Goal: Transaction & Acquisition: Purchase product/service

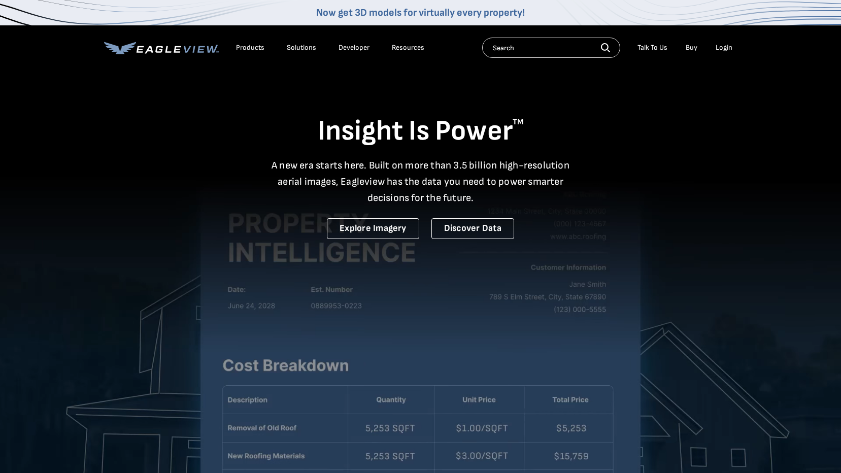
click at [724, 45] on div "Login" at bounding box center [723, 47] width 17 height 9
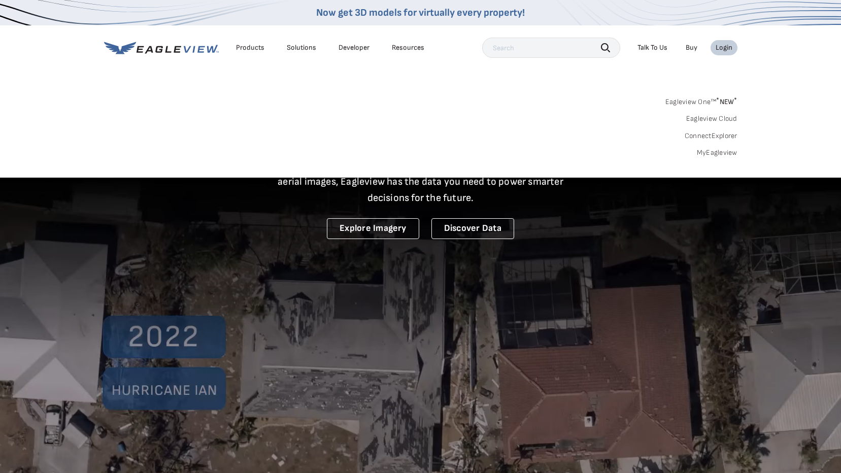
click at [731, 151] on link "MyEagleview" at bounding box center [717, 152] width 41 height 9
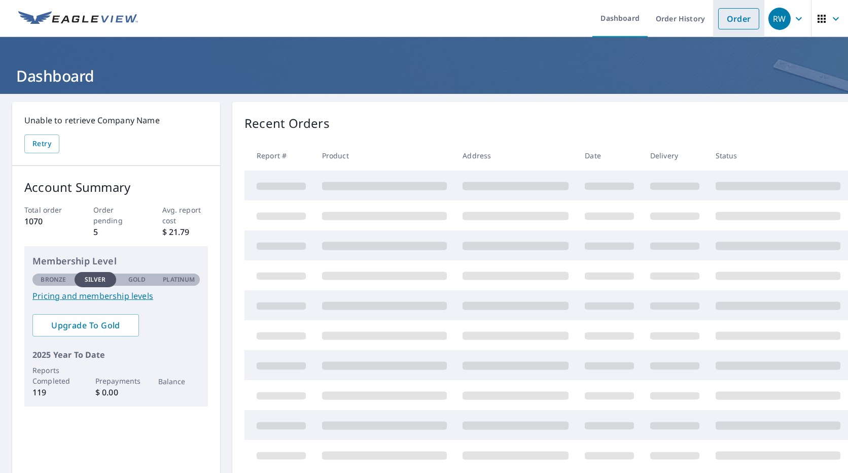
click at [734, 23] on link "Order" at bounding box center [739, 18] width 41 height 21
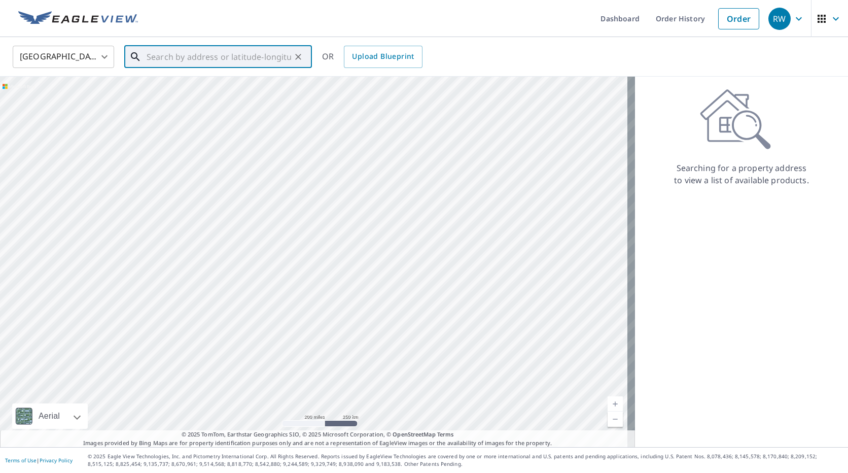
click at [167, 58] on input "text" at bounding box center [219, 57] width 145 height 28
click at [173, 86] on span "[STREET_ADDRESS]" at bounding box center [224, 86] width 159 height 12
type input "[STREET_ADDRESS]"
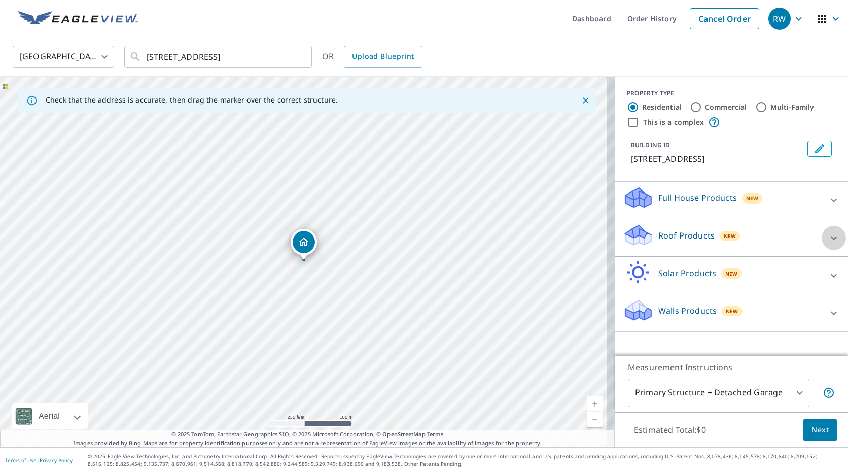
click at [828, 237] on icon at bounding box center [834, 238] width 12 height 12
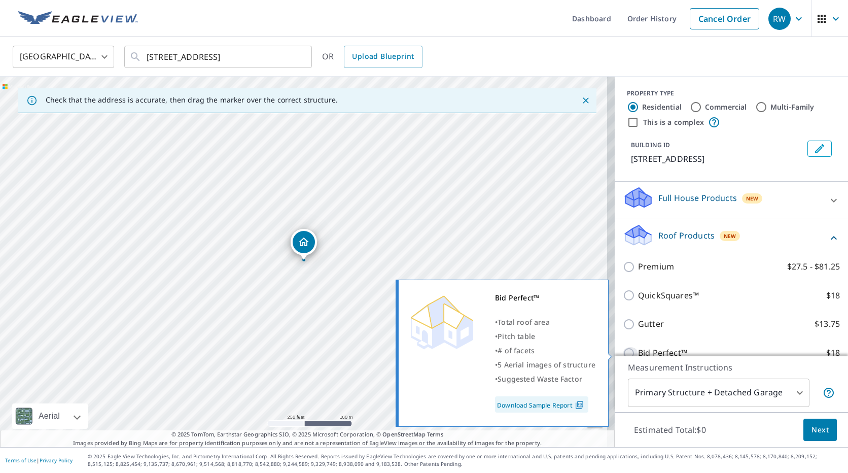
click at [623, 349] on input "Bid Perfect™ $18" at bounding box center [630, 353] width 15 height 12
checkbox input "true"
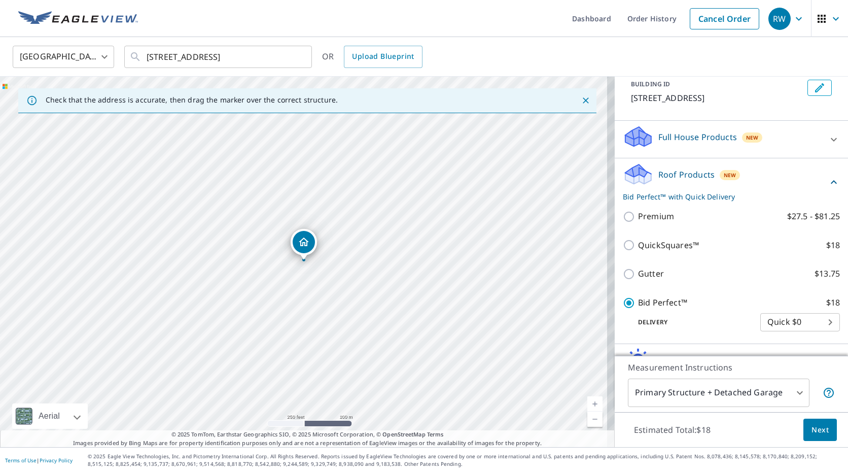
scroll to position [67, 0]
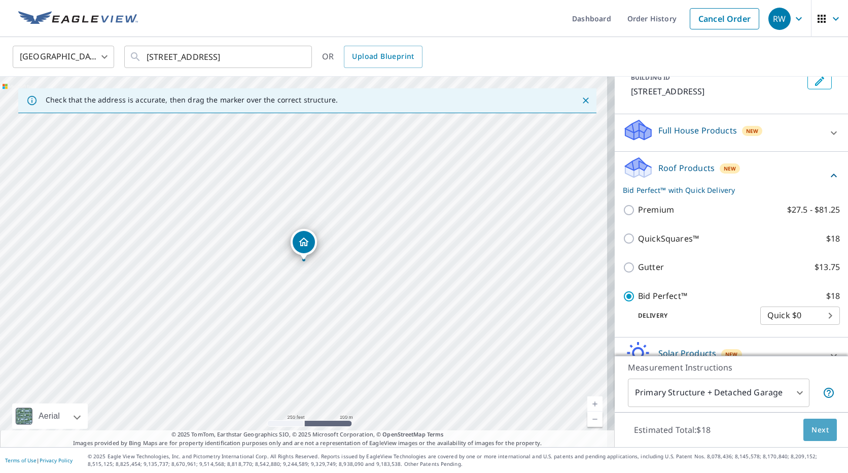
click at [812, 431] on span "Next" at bounding box center [820, 430] width 17 height 13
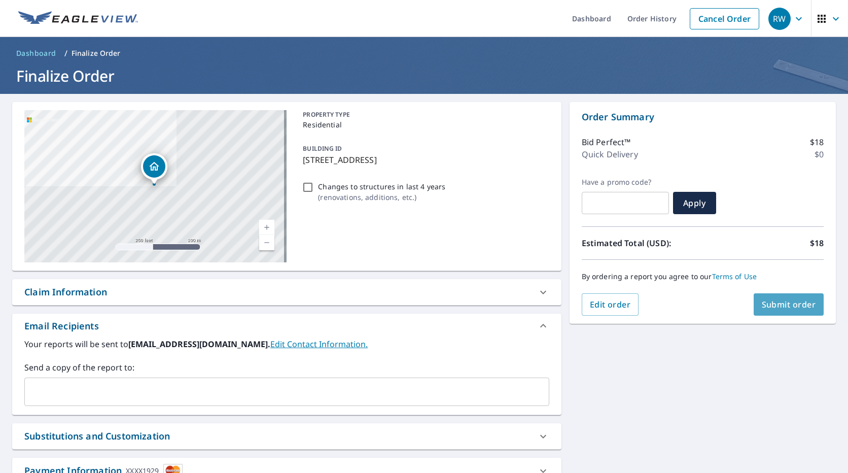
click at [777, 304] on span "Submit order" at bounding box center [789, 304] width 54 height 11
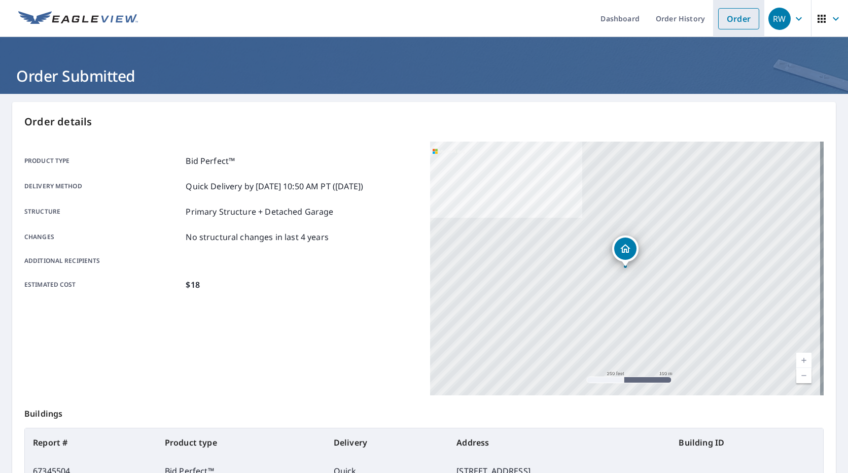
click at [736, 18] on link "Order" at bounding box center [739, 18] width 41 height 21
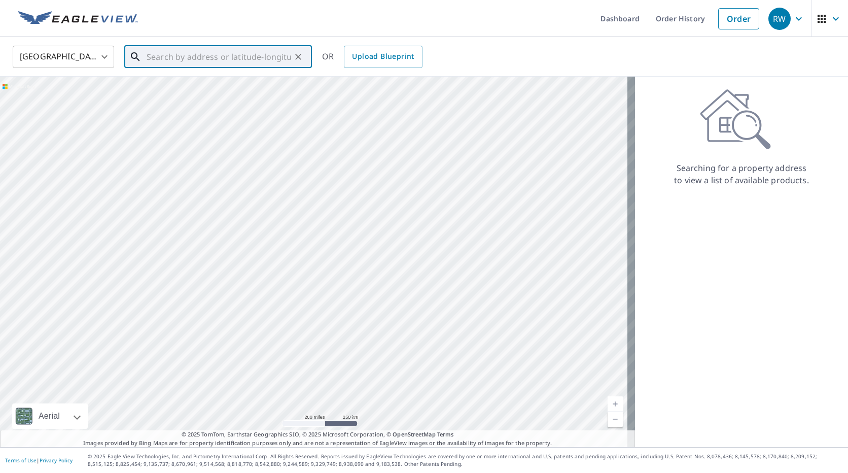
click at [150, 62] on input "text" at bounding box center [219, 57] width 145 height 28
click at [162, 87] on span "[STREET_ADDRESS]" at bounding box center [224, 86] width 159 height 12
type input "[STREET_ADDRESS]"
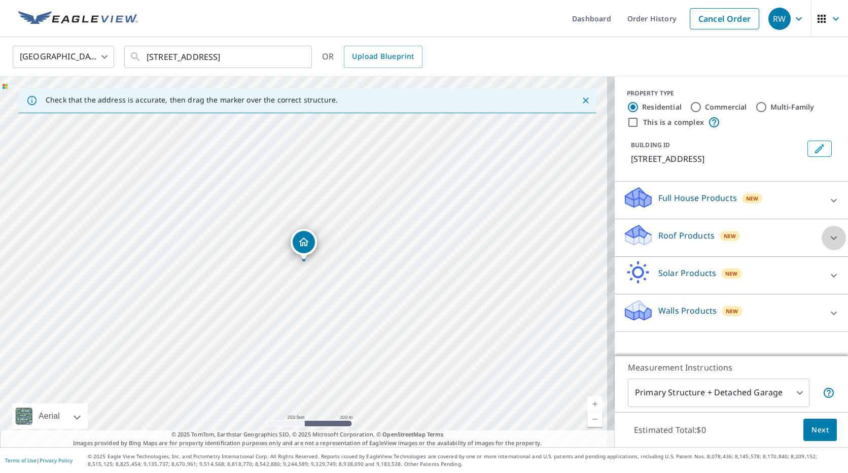
click at [828, 244] on icon at bounding box center [834, 238] width 12 height 12
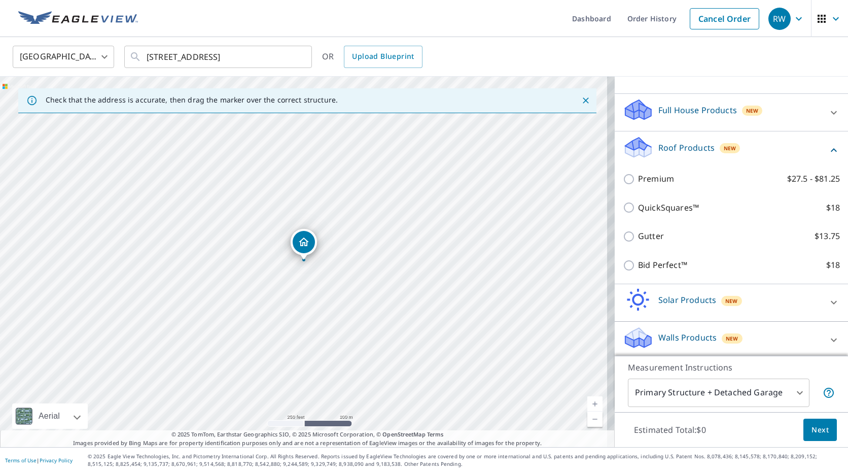
scroll to position [97, 0]
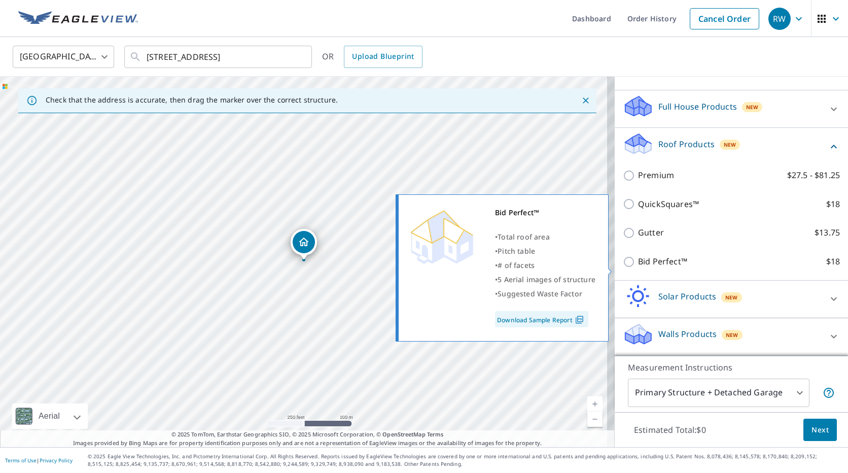
click at [623, 265] on input "Bid Perfect™ $18" at bounding box center [630, 262] width 15 height 12
checkbox input "true"
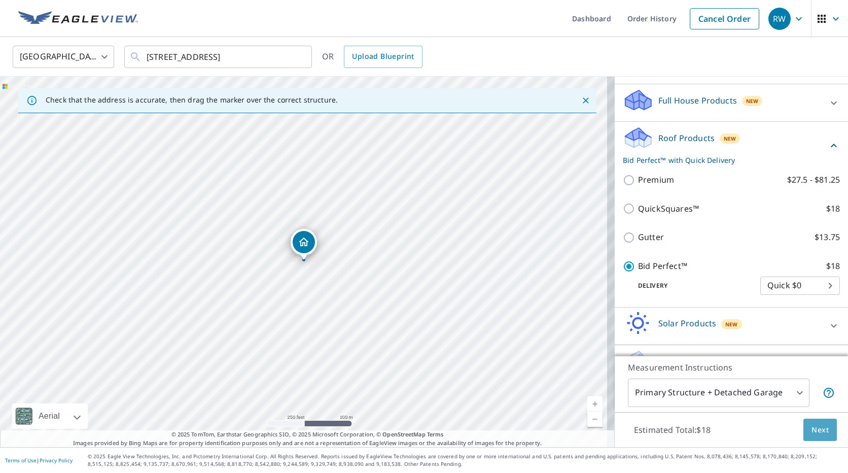
click at [813, 427] on span "Next" at bounding box center [820, 430] width 17 height 13
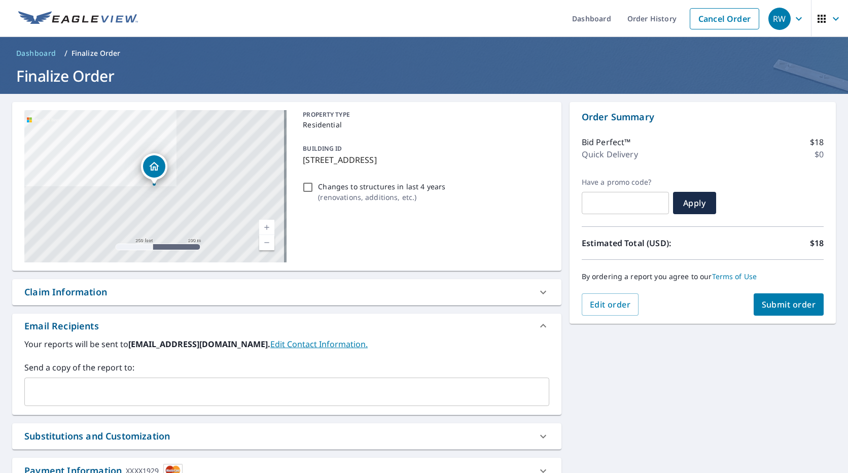
click at [774, 303] on span "Submit order" at bounding box center [789, 304] width 54 height 11
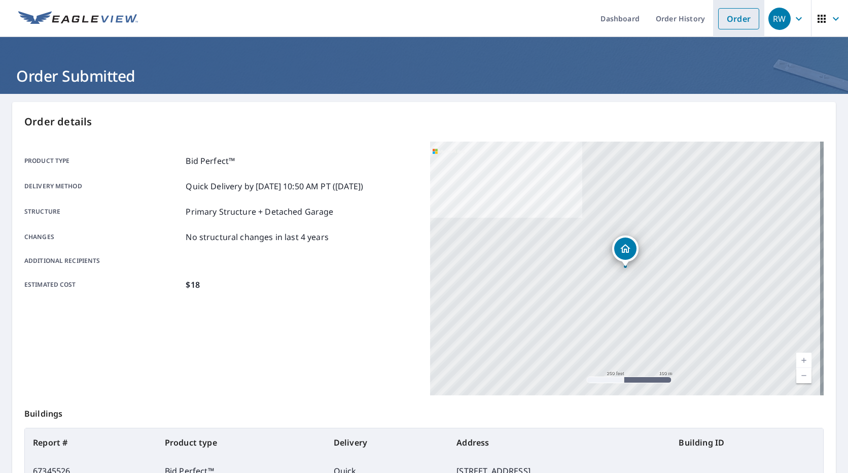
click at [732, 22] on link "Order" at bounding box center [739, 18] width 41 height 21
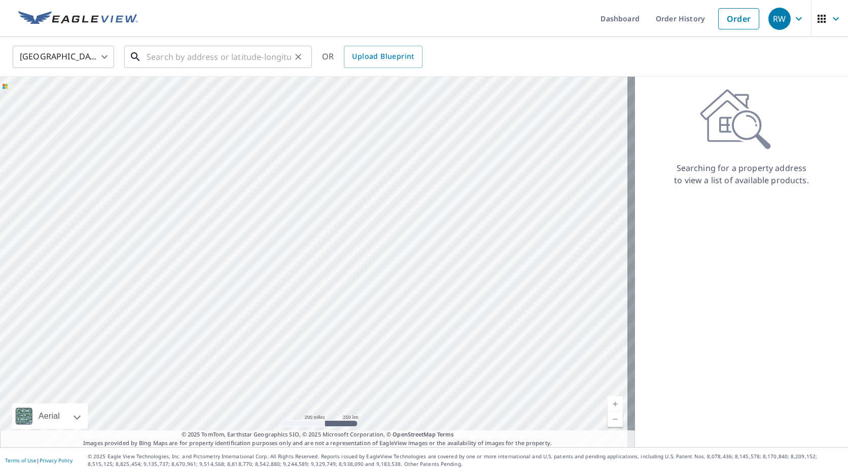
click at [151, 60] on input "text" at bounding box center [219, 57] width 145 height 28
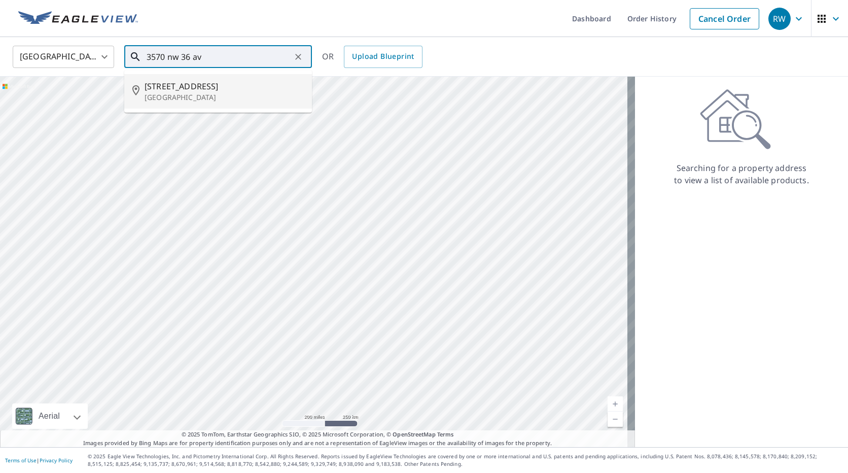
click at [158, 88] on span "[STREET_ADDRESS]" at bounding box center [224, 86] width 159 height 12
type input "[STREET_ADDRESS]"
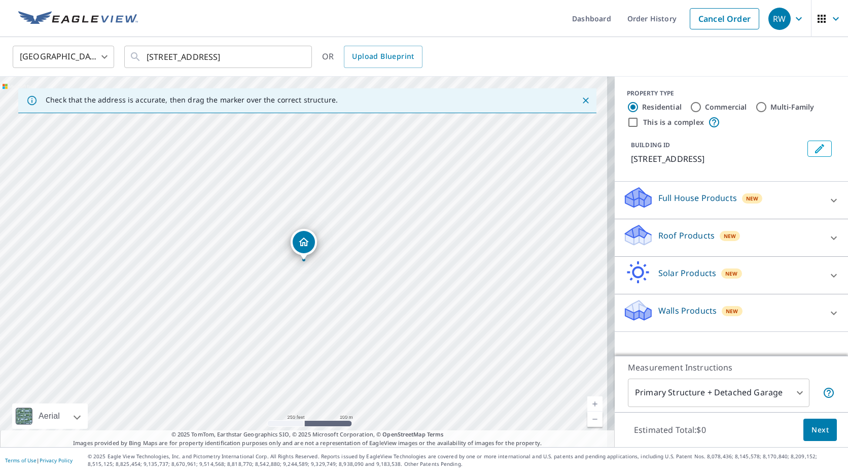
click at [828, 244] on icon at bounding box center [834, 238] width 12 height 12
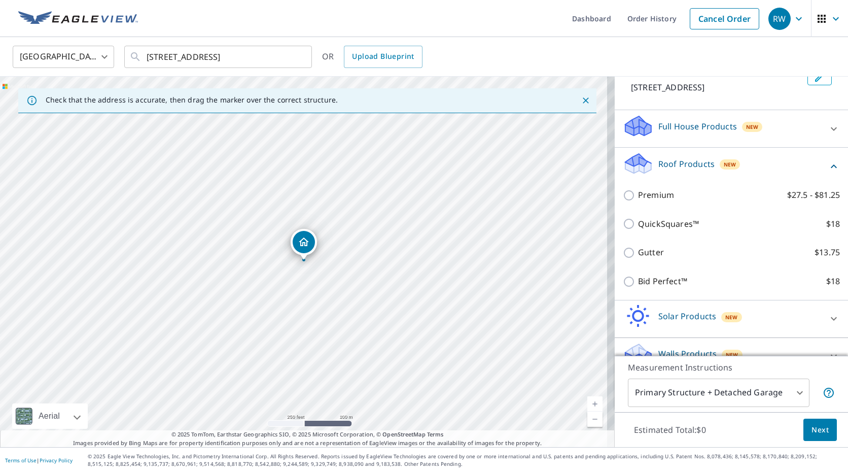
scroll to position [78, 0]
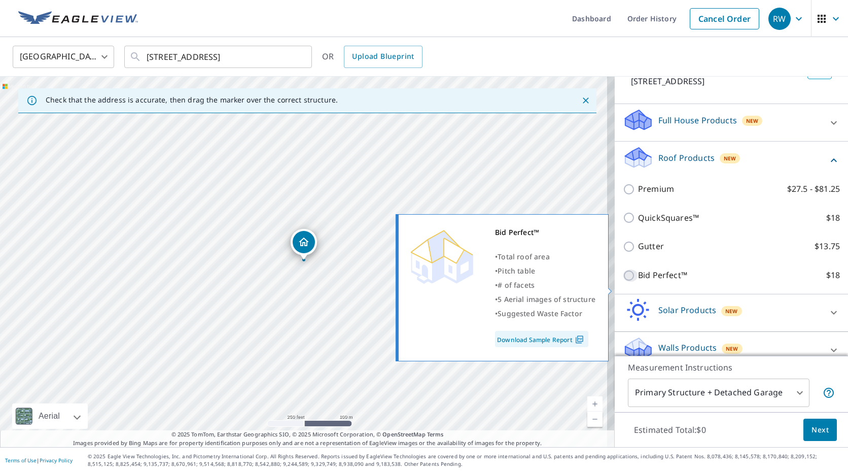
click at [623, 282] on input "Bid Perfect™ $18" at bounding box center [630, 275] width 15 height 12
checkbox input "true"
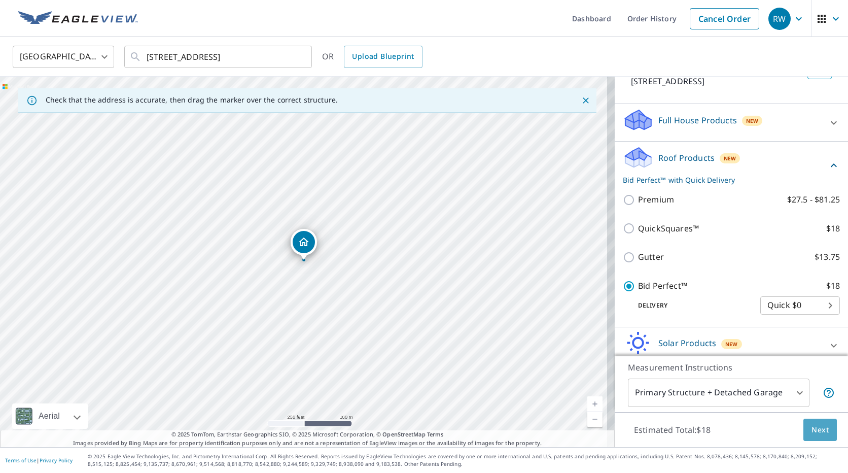
click at [814, 425] on span "Next" at bounding box center [820, 430] width 17 height 13
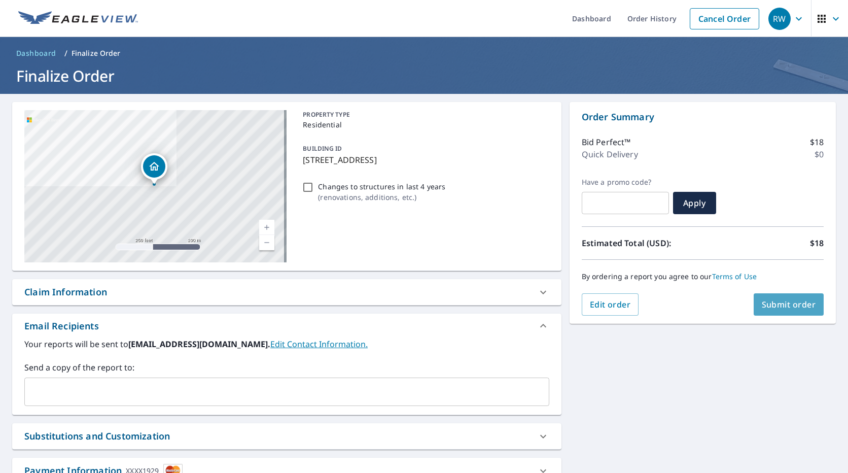
click at [778, 306] on span "Submit order" at bounding box center [789, 304] width 54 height 11
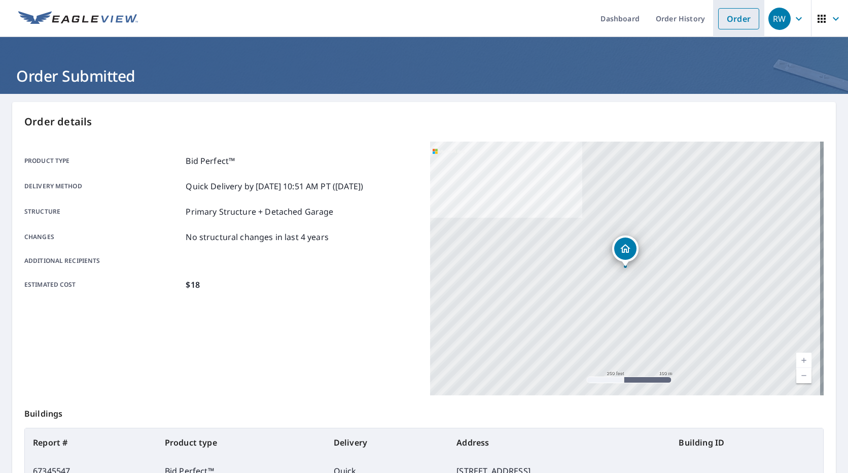
click at [733, 17] on link "Order" at bounding box center [739, 18] width 41 height 21
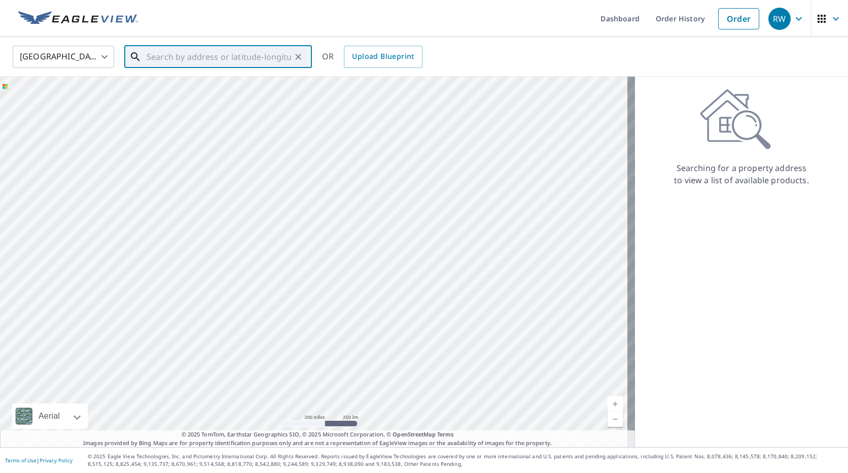
click at [157, 57] on input "text" at bounding box center [219, 57] width 145 height 28
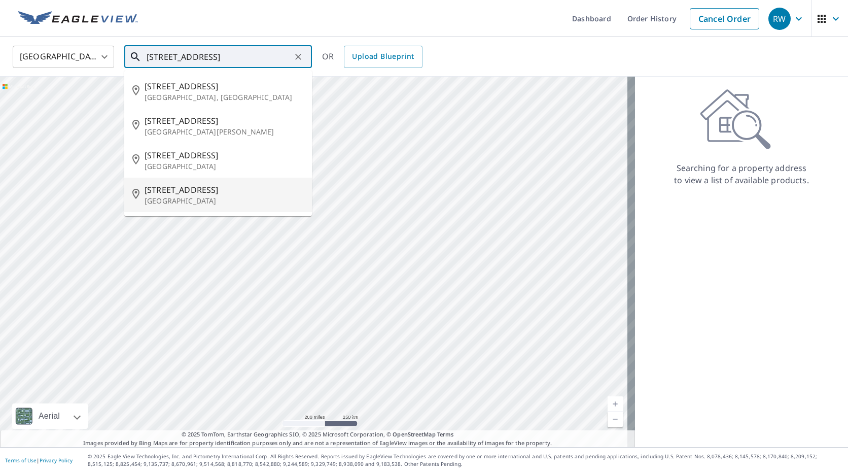
click at [169, 189] on span "[STREET_ADDRESS]" at bounding box center [224, 190] width 159 height 12
type input "[STREET_ADDRESS]"
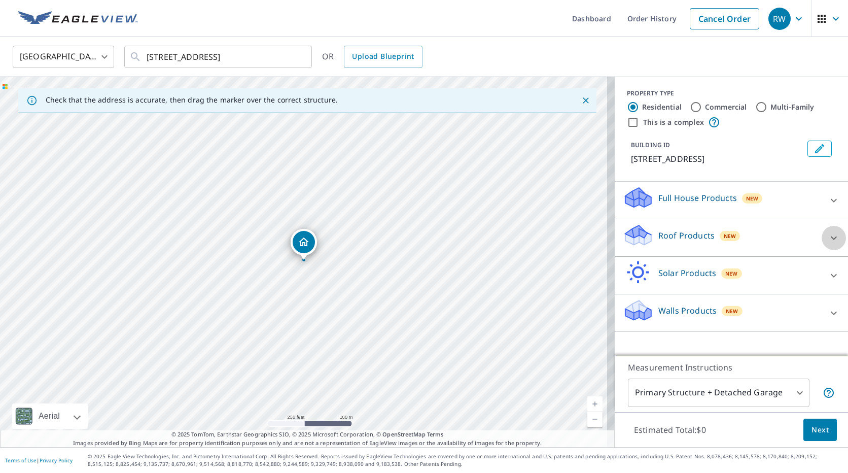
click at [828, 235] on icon at bounding box center [834, 238] width 12 height 12
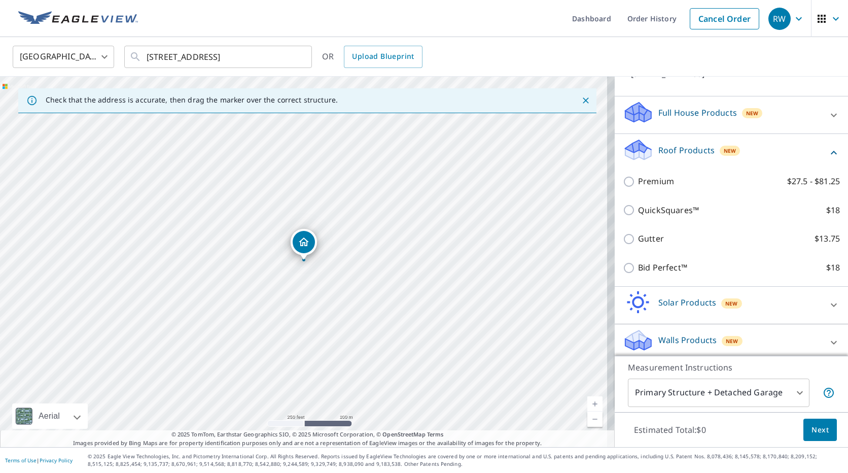
scroll to position [104, 0]
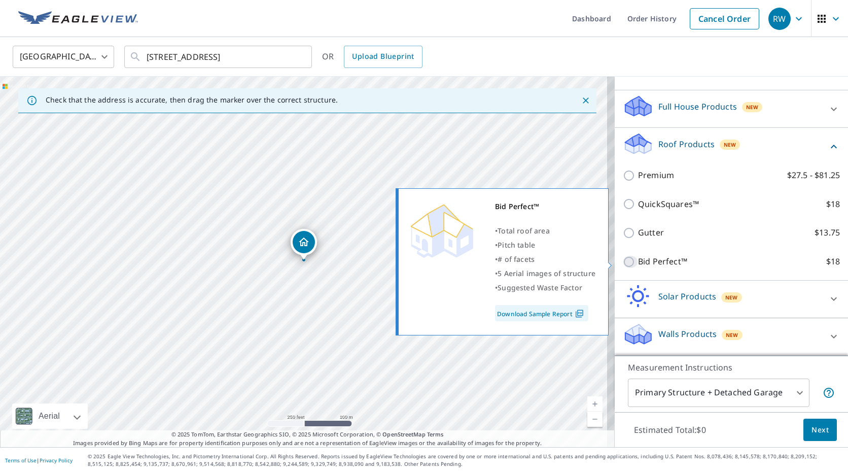
click at [623, 259] on input "Bid Perfect™ $18" at bounding box center [630, 262] width 15 height 12
checkbox input "true"
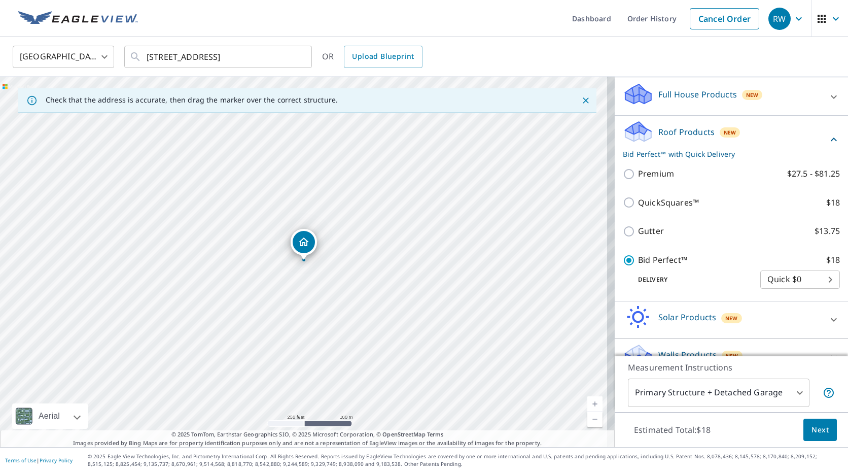
click at [812, 430] on span "Next" at bounding box center [820, 430] width 17 height 13
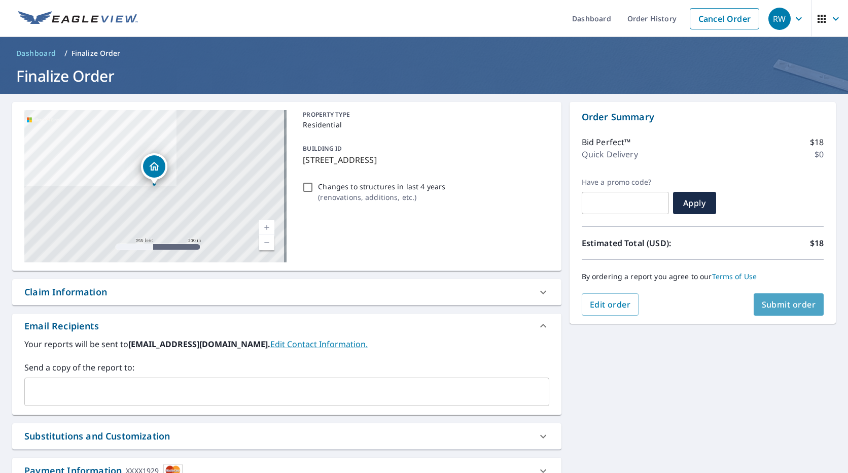
click at [777, 304] on span "Submit order" at bounding box center [789, 304] width 54 height 11
